Goal: Navigation & Orientation: Find specific page/section

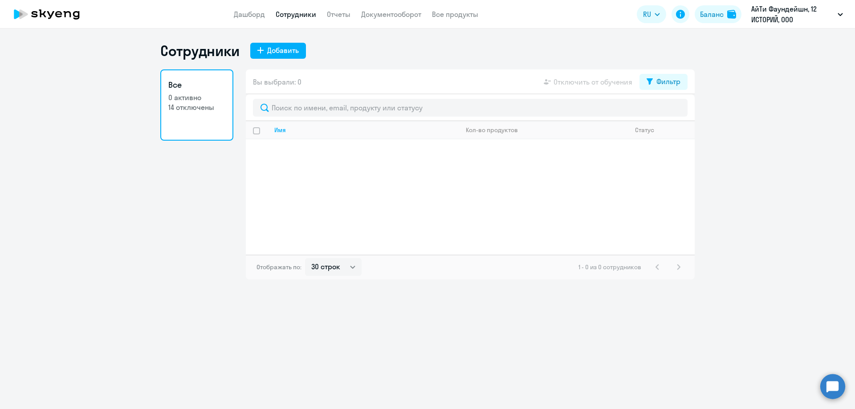
select select "30"
click at [288, 20] on app-header "Дашборд Сотрудники Отчеты Документооборот Все продукты Дашборд Сотрудники Отчет…" at bounding box center [427, 14] width 855 height 29
click at [294, 13] on link "Сотрудники" at bounding box center [296, 14] width 41 height 9
select select "30"
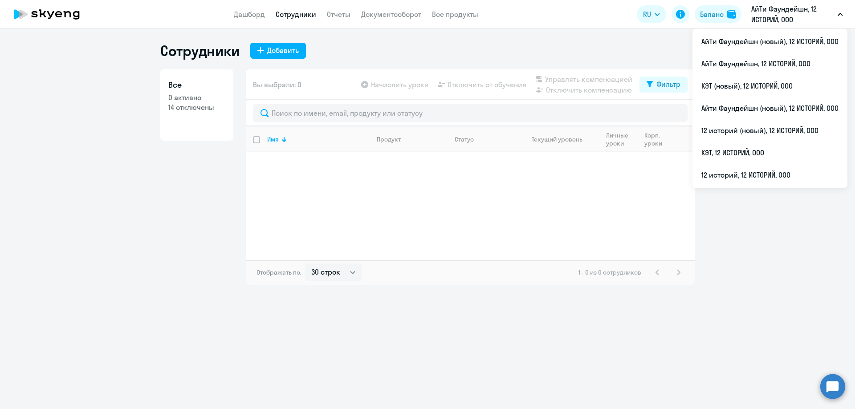
click at [767, 13] on p "АйТи Фаундейшн, 12 ИСТОРИЙ, ООО" at bounding box center [793, 14] width 83 height 21
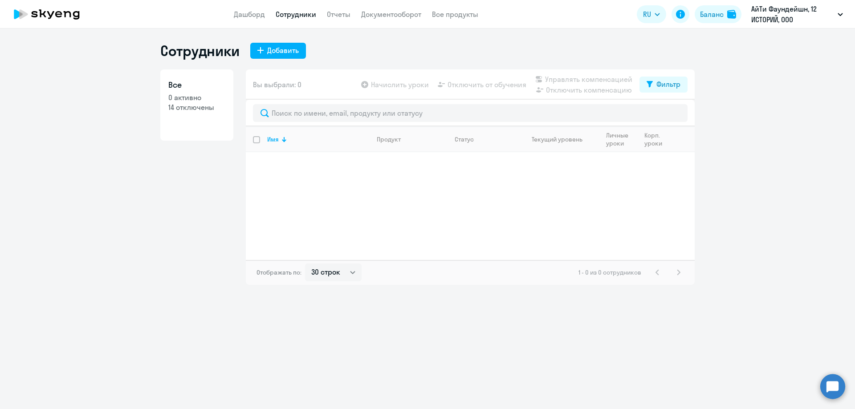
click at [759, 10] on p "АйТи Фаундейшн, 12 ИСТОРИЙ, ООО" at bounding box center [793, 14] width 83 height 21
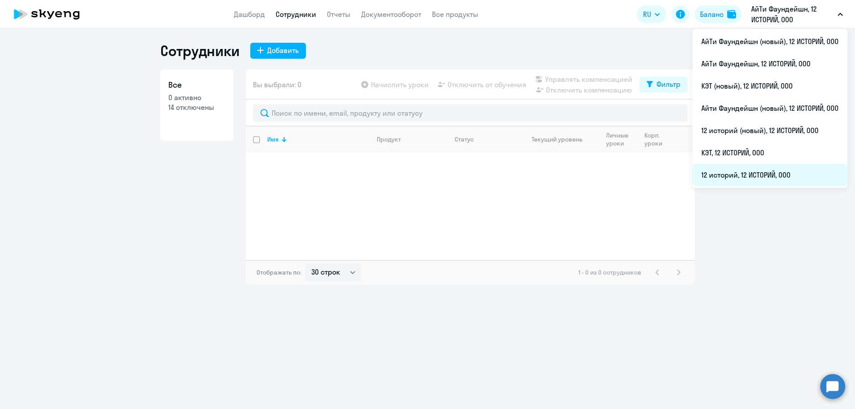
click at [745, 173] on li "12 историй, 12 ИСТОРИЙ, ООО" at bounding box center [770, 175] width 155 height 22
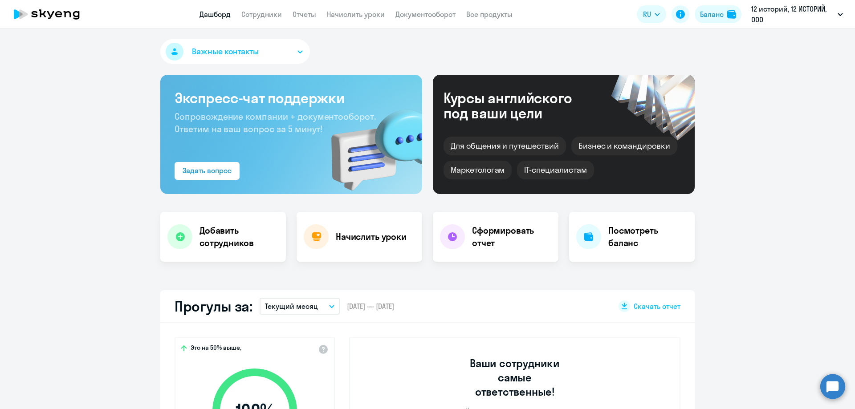
select select "30"
click at [269, 14] on link "Сотрудники" at bounding box center [261, 14] width 41 height 9
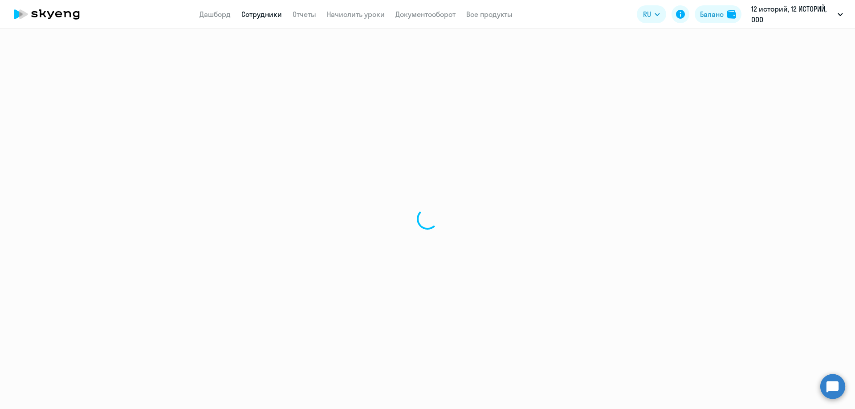
select select "30"
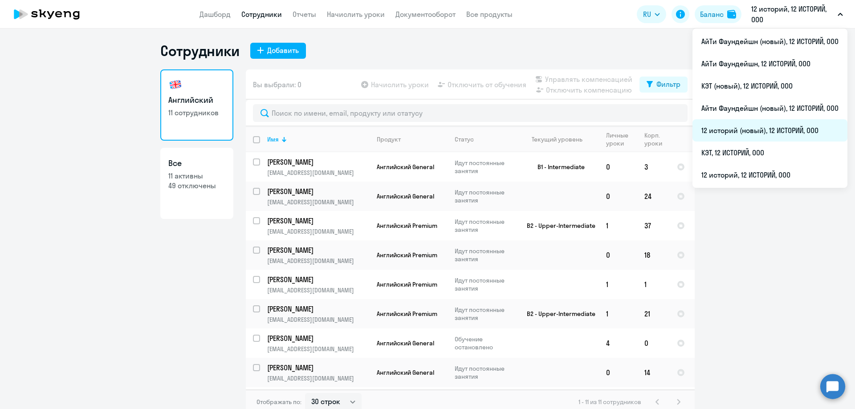
click at [764, 127] on li "12 историй (новый), 12 ИСТОРИЙ, ООО" at bounding box center [770, 130] width 155 height 22
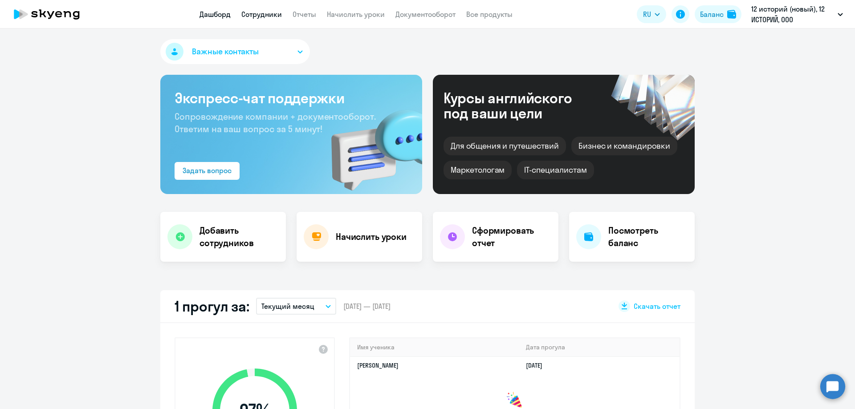
click at [271, 12] on link "Сотрудники" at bounding box center [261, 14] width 41 height 9
select select "30"
